Goal: Connect with others: Connect with others

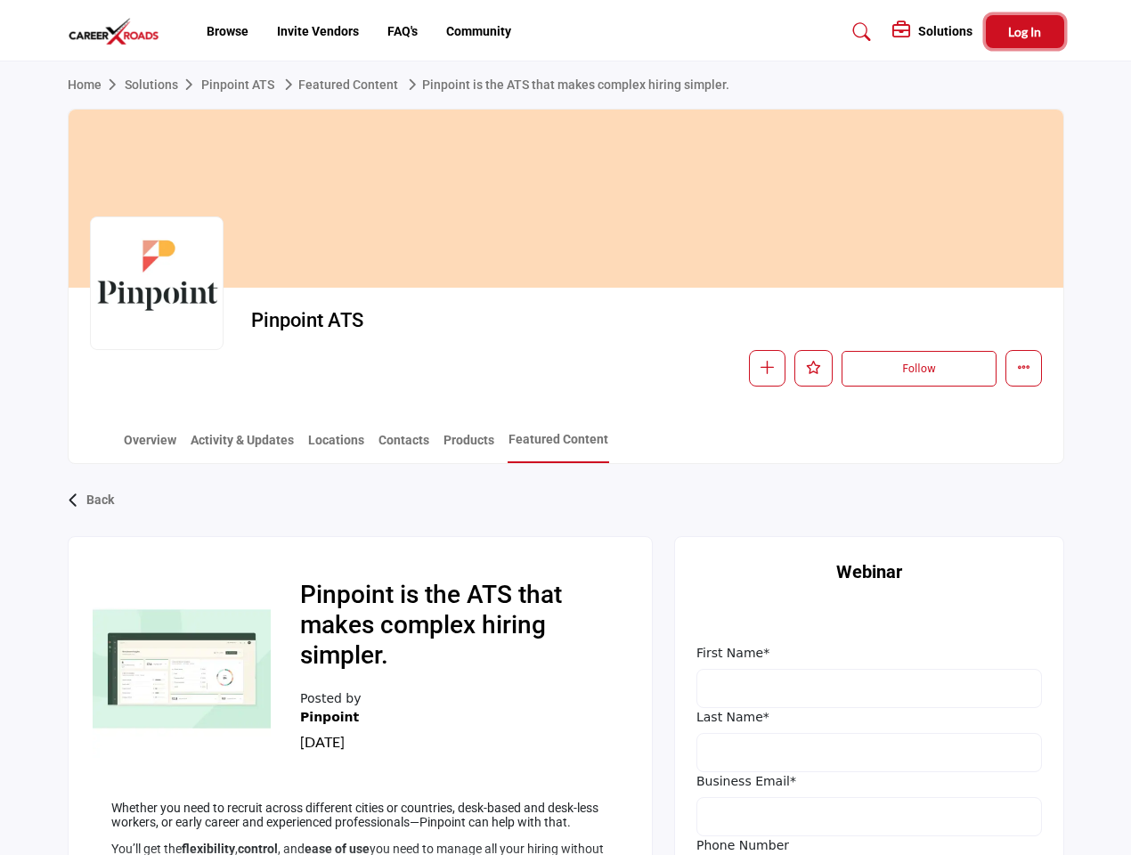
click at [1025, 31] on span "Log In" at bounding box center [1024, 31] width 33 height 15
click at [572, 85] on link "Pinpoint is the ATS that makes complex hiring simpler." at bounding box center [565, 84] width 328 height 14
click at [767, 369] on icon "button" at bounding box center [766, 367] width 13 height 13
click at [814, 369] on icon "Like" at bounding box center [813, 367] width 15 height 13
click at [918, 369] on button "Follow" at bounding box center [918, 369] width 154 height 36
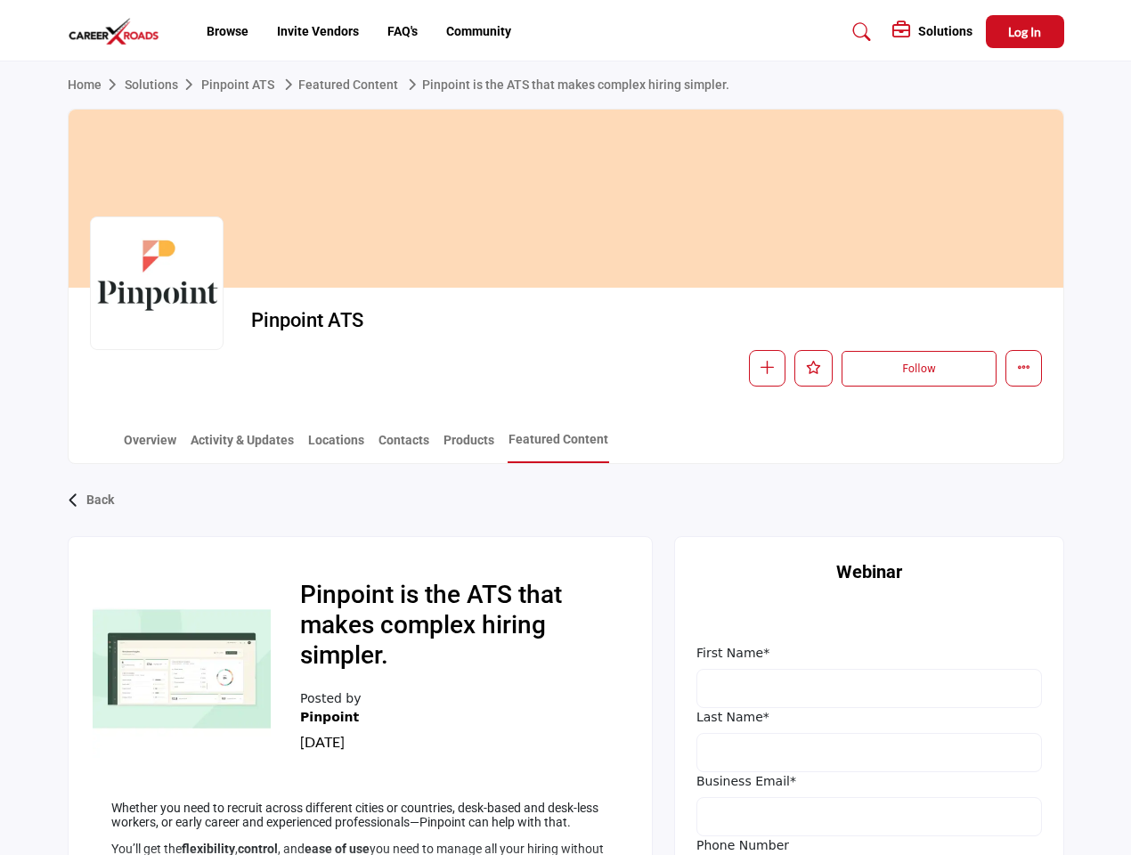
click at [565, 501] on div "Back" at bounding box center [566, 500] width 996 height 46
